Goal: Task Accomplishment & Management: Manage account settings

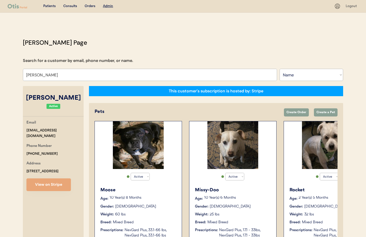
select select ""Name""
select select "true"
drag, startPoint x: 59, startPoint y: 76, endPoint x: 5, endPoint y: 68, distance: 55.3
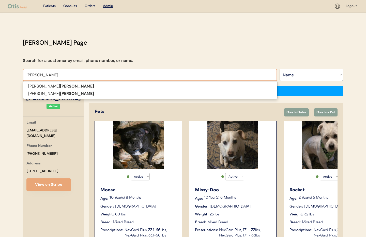
type input "Loomis"
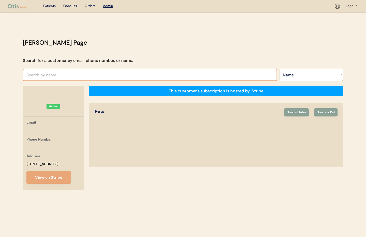
click at [57, 76] on input "text" at bounding box center [150, 75] width 254 height 12
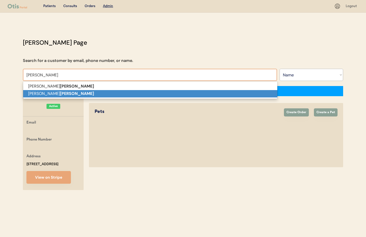
click at [54, 94] on p "haley loomis" at bounding box center [150, 93] width 254 height 7
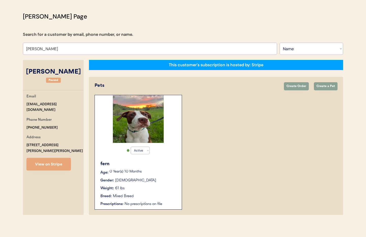
scroll to position [28, 0]
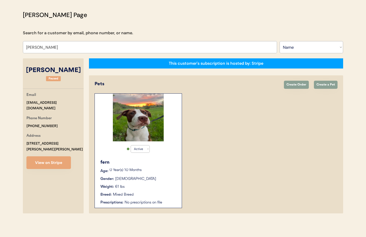
type input "haley loomis"
click at [168, 164] on div "fern" at bounding box center [138, 162] width 76 height 7
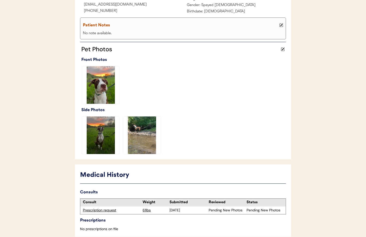
scroll to position [124, 0]
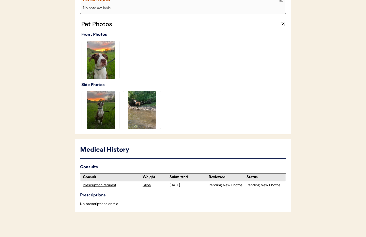
click at [98, 187] on div "Prescription request" at bounding box center [111, 185] width 57 height 5
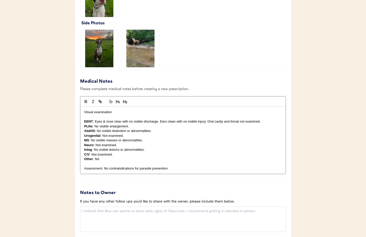
scroll to position [520, 0]
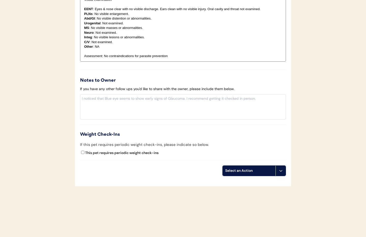
click at [281, 173] on button at bounding box center [281, 171] width 10 height 10
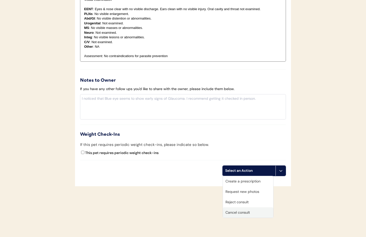
click at [244, 214] on div "Cancel consult" at bounding box center [248, 213] width 50 height 10
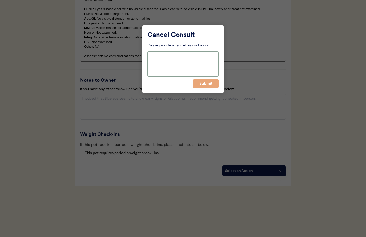
click at [159, 68] on textarea at bounding box center [182, 63] width 71 height 25
type textarea "O request"
click at [205, 85] on button "Submit" at bounding box center [205, 83] width 25 height 9
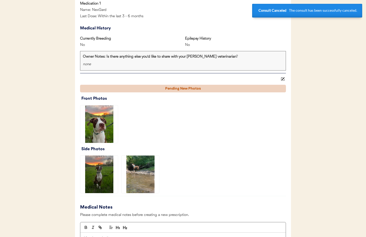
scroll to position [0, 0]
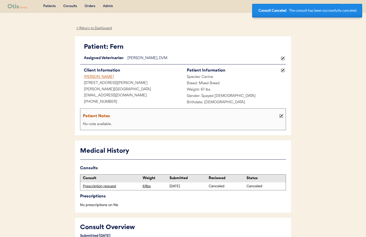
click at [92, 26] on div "← Return to Dashboard" at bounding box center [94, 28] width 38 height 6
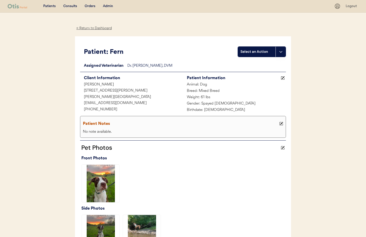
click at [94, 28] on div "← Return to Dashboard" at bounding box center [94, 28] width 38 height 6
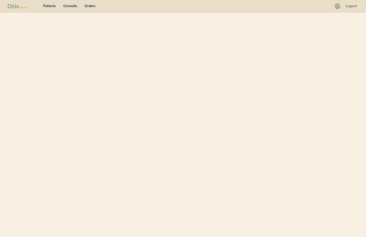
select select ""Name""
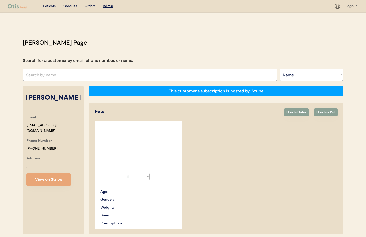
select select "true"
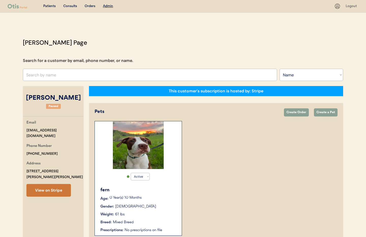
click at [58, 184] on button "View on Stripe" at bounding box center [48, 190] width 44 height 13
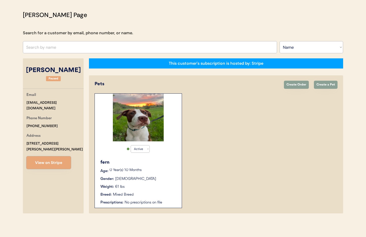
click at [55, 47] on input "text" at bounding box center [150, 47] width 254 height 12
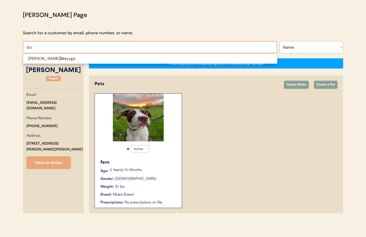
click at [53, 51] on input "drz" at bounding box center [150, 47] width 254 height 12
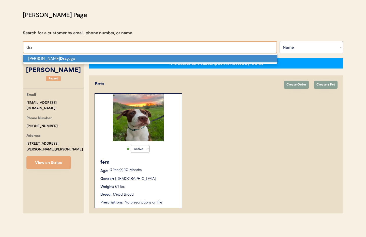
click at [51, 59] on p "Laurie Drz yzga" at bounding box center [150, 58] width 254 height 7
type input "Laurie Drzyzga"
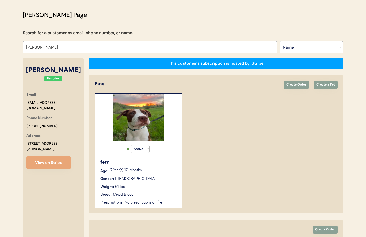
select select "true"
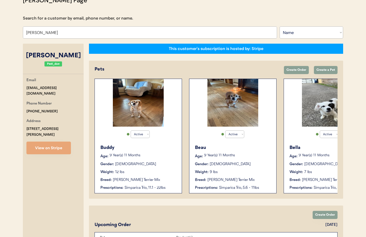
scroll to position [42, 0]
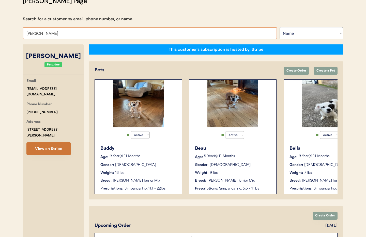
click at [53, 145] on button "View on Stripe" at bounding box center [48, 149] width 44 height 13
drag, startPoint x: 56, startPoint y: 32, endPoint x: 8, endPoint y: 33, distance: 48.1
click at [8, 33] on div "Patients Consults Orders Admin Logout Otis Admin Page Search for a customer by …" at bounding box center [183, 155] width 366 height 395
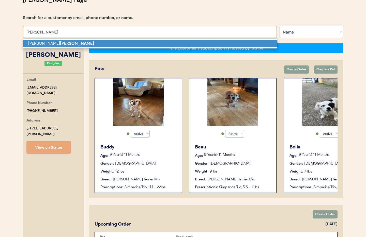
click at [60, 44] on strong "Farrington" at bounding box center [77, 43] width 34 height 5
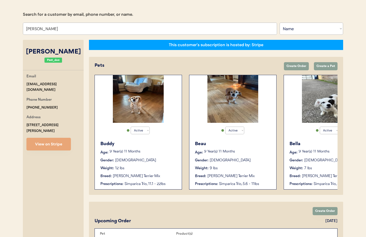
scroll to position [52, 0]
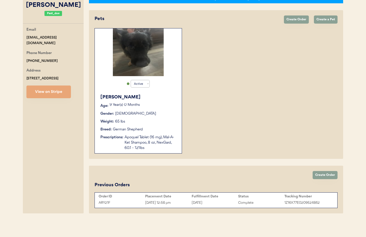
scroll to position [92, 0]
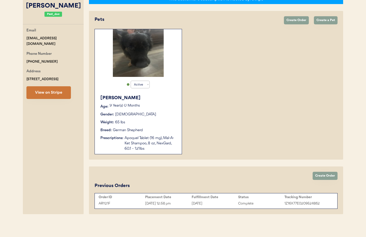
click at [47, 96] on button "View on Stripe" at bounding box center [48, 92] width 44 height 13
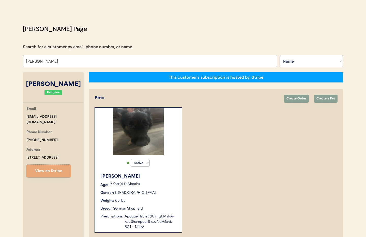
scroll to position [8, 0]
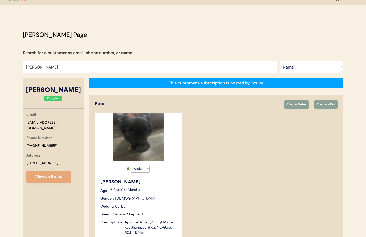
drag, startPoint x: 63, startPoint y: 76, endPoint x: 63, endPoint y: 70, distance: 5.3
click at [63, 74] on div "Otis Admin Page Search for a customer by email, phone number, or name. Melissa …" at bounding box center [183, 165] width 331 height 271
drag, startPoint x: 64, startPoint y: 69, endPoint x: 23, endPoint y: 65, distance: 41.4
click at [23, 65] on input "Melissa Farrington" at bounding box center [150, 67] width 254 height 12
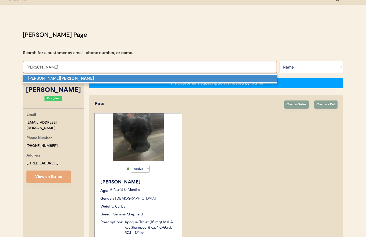
click at [42, 79] on p "Tamara Coston" at bounding box center [150, 78] width 254 height 7
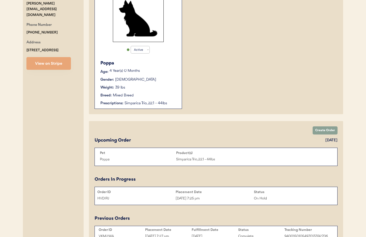
scroll to position [114, 0]
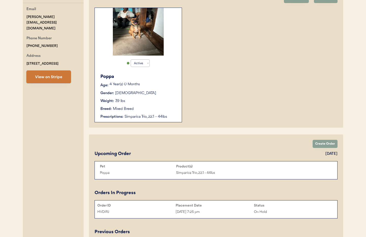
click at [51, 71] on button "View on Stripe" at bounding box center [48, 77] width 44 height 13
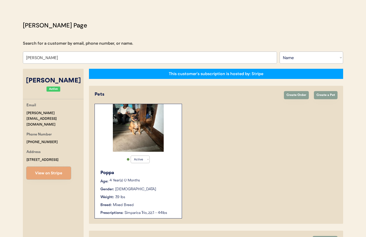
scroll to position [0, 0]
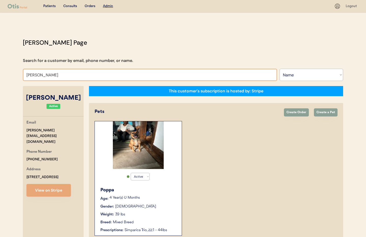
drag, startPoint x: 45, startPoint y: 76, endPoint x: 4, endPoint y: 76, distance: 40.4
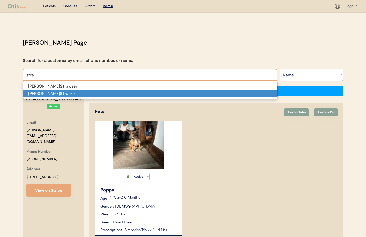
click at [37, 94] on p "Melanie Stra cko" at bounding box center [150, 93] width 254 height 7
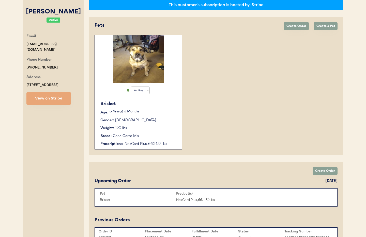
scroll to position [88, 0]
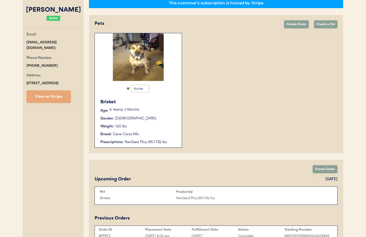
type input "Melanie Stracko"
click at [157, 128] on div "Weight: 120 lbs" at bounding box center [138, 126] width 76 height 5
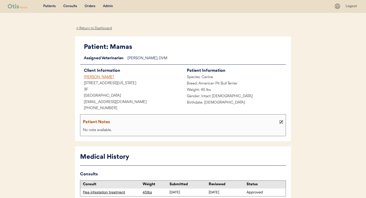
scroll to position [0, 0]
